Goal: Task Accomplishment & Management: Complete application form

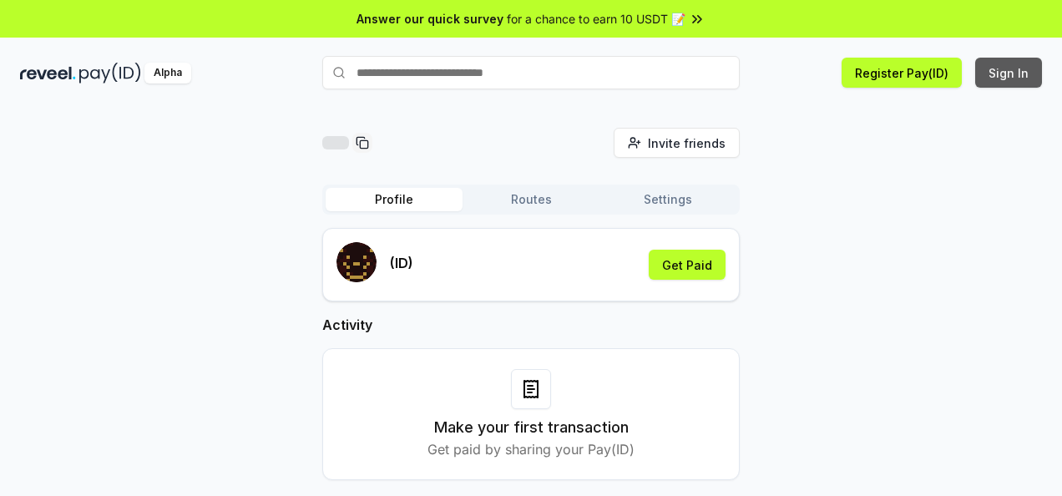
click at [1020, 75] on button "Sign In" at bounding box center [1008, 73] width 67 height 30
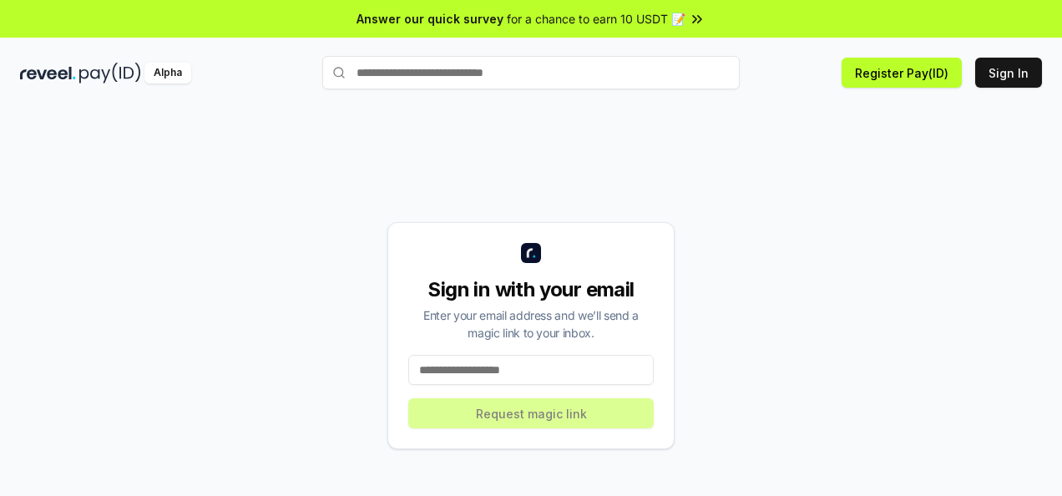
click at [516, 376] on input at bounding box center [530, 370] width 245 height 30
type input "**********"
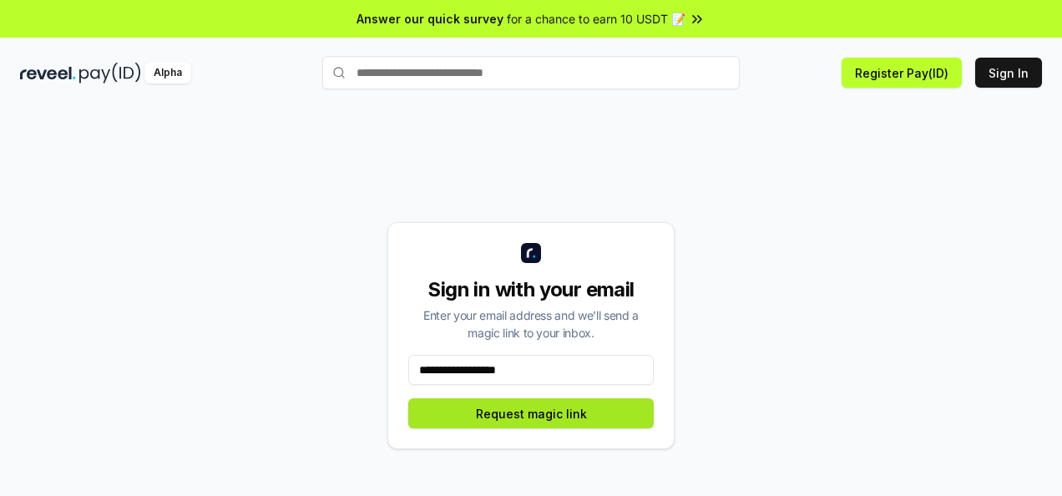
click at [538, 416] on button "Request magic link" at bounding box center [530, 413] width 245 height 30
